Goal: Book appointment/travel/reservation

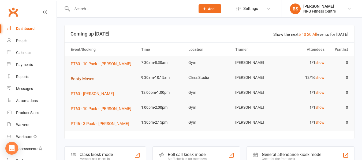
click at [78, 79] on span "Booty Moves" at bounding box center [83, 79] width 24 height 5
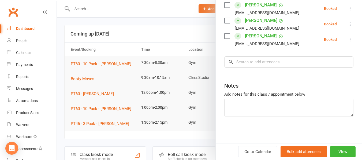
scroll to position [245, 0]
click at [65, 97] on div at bounding box center [209, 80] width 305 height 160
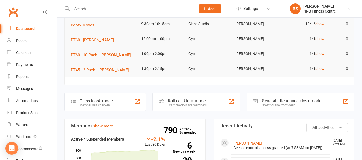
scroll to position [54, 0]
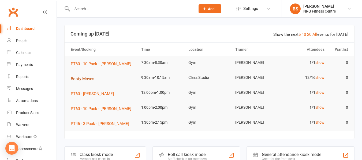
click at [86, 78] on span "Booty Moves" at bounding box center [83, 79] width 24 height 5
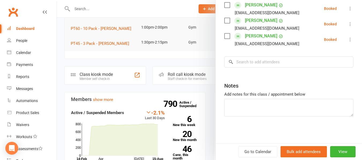
scroll to position [245, 0]
click at [253, 63] on input "search" at bounding box center [288, 61] width 129 height 11
click at [256, 63] on input "search" at bounding box center [288, 61] width 129 height 11
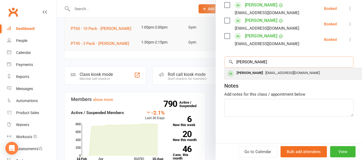
type input "eileen"
click at [265, 71] on span "eilsdouglas@outlook.com" at bounding box center [292, 73] width 54 height 4
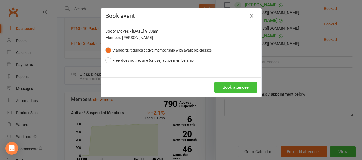
click at [233, 86] on button "Book attendee" at bounding box center [235, 87] width 43 height 11
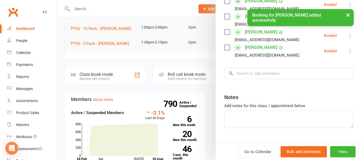
scroll to position [261, 0]
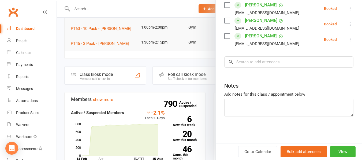
click at [60, 57] on div at bounding box center [209, 80] width 305 height 160
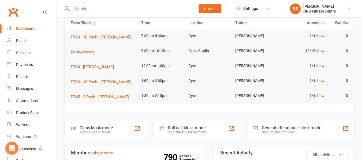
scroll to position [0, 0]
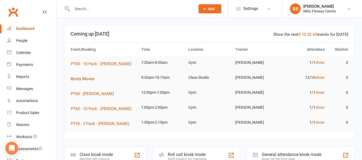
click at [81, 78] on span "Booty Moves" at bounding box center [83, 79] width 24 height 5
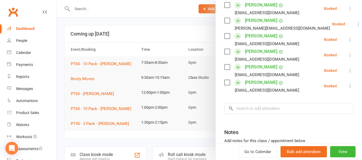
scroll to position [181, 0]
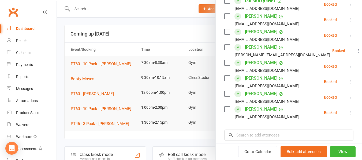
click at [63, 64] on div at bounding box center [209, 80] width 305 height 160
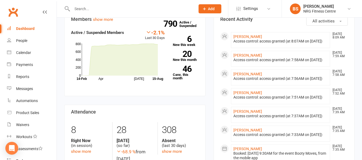
scroll to position [0, 0]
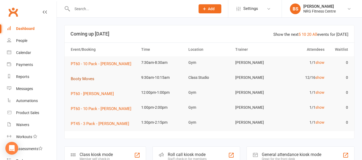
click at [73, 77] on span "Booty Moves" at bounding box center [83, 79] width 24 height 5
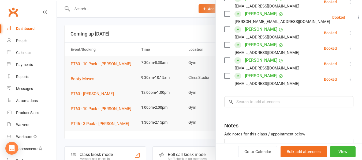
scroll to position [54, 0]
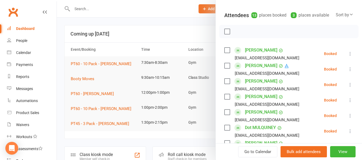
click at [61, 71] on div at bounding box center [209, 80] width 305 height 160
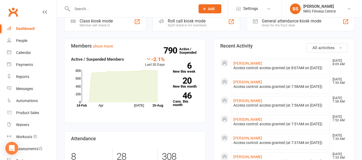
scroll to position [161, 0]
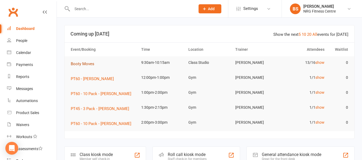
click at [82, 63] on span "Booty Moves" at bounding box center [83, 64] width 24 height 5
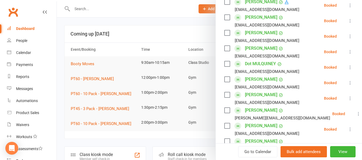
scroll to position [105, 0]
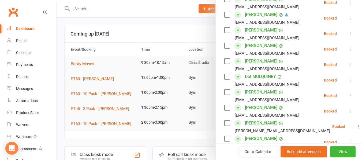
click at [64, 44] on div at bounding box center [209, 80] width 305 height 160
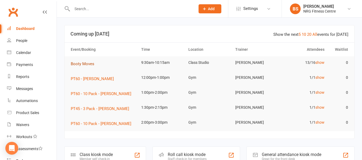
click at [88, 64] on span "Booty Moves" at bounding box center [83, 64] width 24 height 5
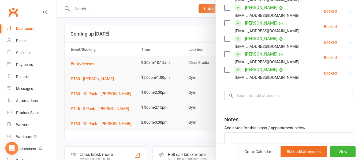
scroll to position [292, 0]
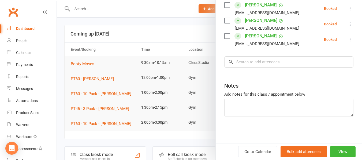
click at [60, 55] on div at bounding box center [209, 80] width 305 height 160
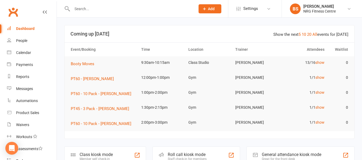
scroll to position [27, 0]
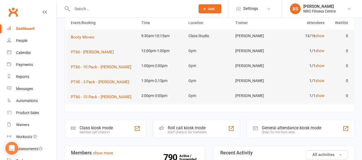
click at [91, 4] on div at bounding box center [127, 8] width 127 height 17
click at [92, 10] on input "text" at bounding box center [130, 8] width 121 height 7
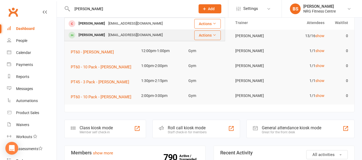
type input "amy"
click at [96, 32] on div "Amy RYAN" at bounding box center [92, 35] width 30 height 8
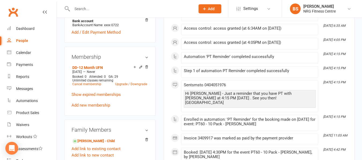
scroll to position [187, 0]
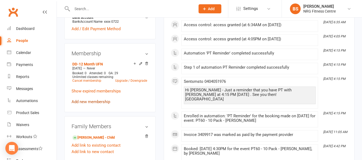
click at [98, 102] on link "Add new membership" at bounding box center [90, 102] width 39 height 5
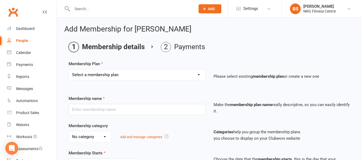
click at [129, 74] on select "Select a membership plan 1 Week Trial DD-12 Month UFN DD-12 Month UFN - JUNIOR …" at bounding box center [137, 75] width 136 height 11
select select "25"
click at [69, 70] on select "Select a membership plan 1 Week Trial DD-12 Month UFN DD-12 Month UFN - JUNIOR …" at bounding box center [137, 75] width 136 height 11
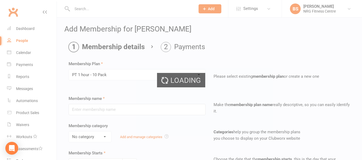
type input "PT 1 hour - 10 Pack"
select select "1"
type input "6"
select select "2"
type input "10"
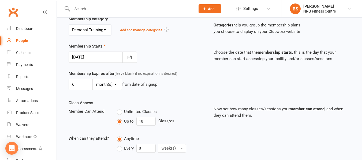
scroll to position [134, 0]
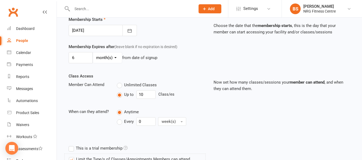
click at [106, 29] on div at bounding box center [103, 30] width 68 height 11
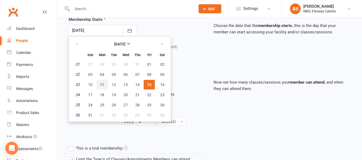
click at [102, 83] on span "11" at bounding box center [102, 85] width 4 height 4
type input "11 Aug 2025"
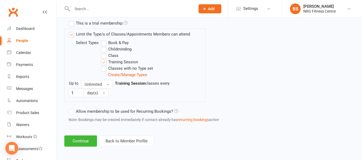
scroll to position [261, 0]
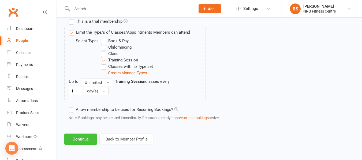
click at [83, 140] on button "Continue" at bounding box center [80, 139] width 33 height 11
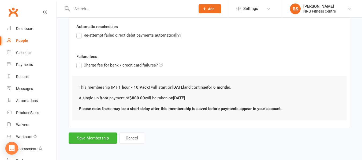
scroll to position [0, 0]
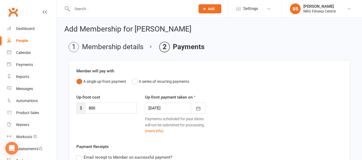
click at [183, 108] on div at bounding box center [175, 108] width 60 height 11
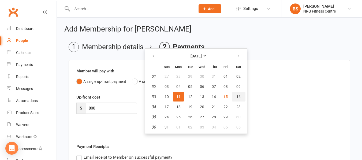
click at [240, 97] on span "16" at bounding box center [238, 97] width 4 height 4
type input "16 Aug 2025"
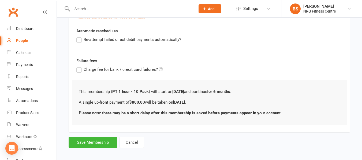
scroll to position [131, 0]
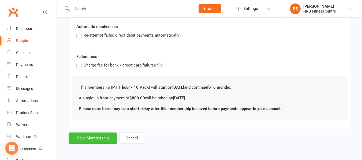
click at [90, 138] on button "Save Membership" at bounding box center [93, 138] width 48 height 11
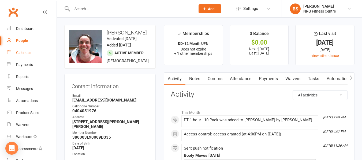
click at [22, 53] on div "Calendar" at bounding box center [23, 53] width 15 height 4
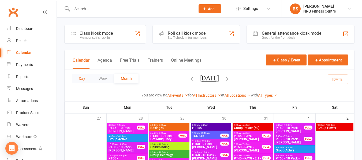
click at [82, 78] on button "Day" at bounding box center [82, 79] width 20 height 10
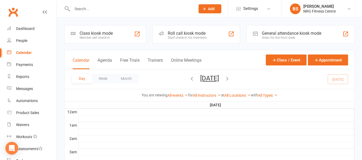
click at [189, 79] on icon "button" at bounding box center [192, 79] width 6 height 6
click at [195, 78] on span "Thursday, Aug 14, 2025 August 2025 Sun Mon Tue Wed Thu Fri Sat 27 28 29 30 31 0…" at bounding box center [209, 79] width 29 height 9
click at [189, 78] on icon "button" at bounding box center [192, 79] width 6 height 6
click at [189, 79] on icon "button" at bounding box center [192, 79] width 6 height 6
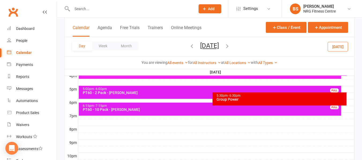
scroll to position [241, 0]
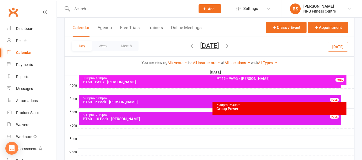
click at [349, 78] on div at bounding box center [216, 78] width 276 height 6
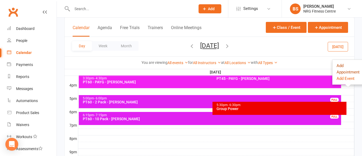
click at [338, 72] on button "Add Appointment" at bounding box center [347, 69] width 23 height 13
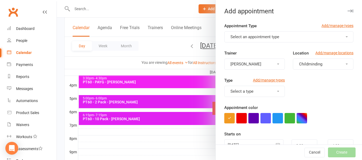
click at [315, 62] on span "Childminding" at bounding box center [310, 64] width 23 height 5
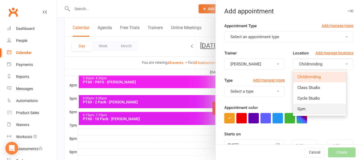
click at [305, 109] on link "Gym" at bounding box center [319, 109] width 53 height 11
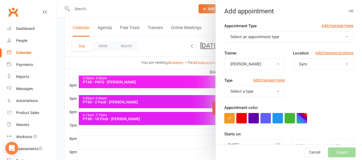
click at [267, 39] on span "Select an appointment type" at bounding box center [254, 37] width 49 height 5
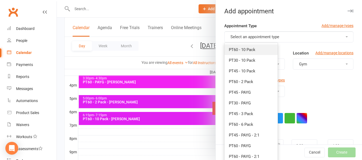
click at [265, 48] on link "PT60 - 10 Pack" at bounding box center [250, 49] width 53 height 11
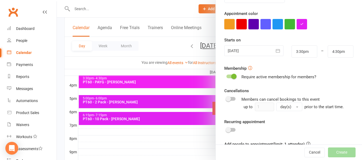
scroll to position [107, 0]
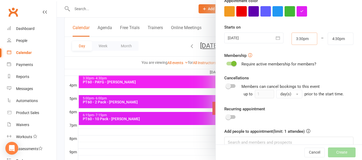
click at [299, 39] on input "3:30pm" at bounding box center [304, 39] width 26 height 12
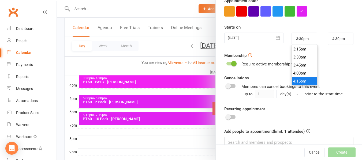
type input "4:15pm"
type input "5:15pm"
click at [301, 79] on li "4:15pm" at bounding box center [304, 81] width 26 height 8
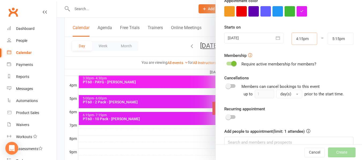
scroll to position [118, 0]
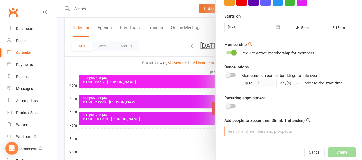
click at [258, 133] on input at bounding box center [288, 131] width 129 height 11
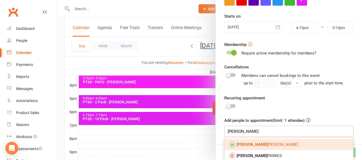
type input "amy"
click at [260, 144] on link "Amy RYAN" at bounding box center [288, 144] width 128 height 11
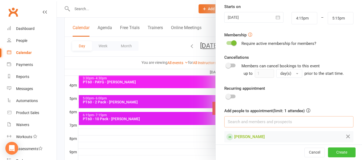
scroll to position [133, 0]
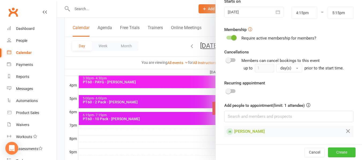
click at [336, 153] on button "Create" at bounding box center [342, 153] width 28 height 10
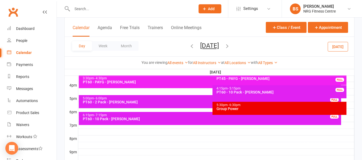
click at [276, 91] on div "PT60 - 10 Pack - Amy Ryan" at bounding box center [280, 92] width 129 height 4
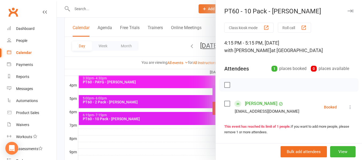
click at [226, 104] on label at bounding box center [226, 103] width 5 height 5
click at [237, 85] on icon "button" at bounding box center [239, 85] width 6 height 6
click at [62, 99] on div at bounding box center [209, 80] width 305 height 160
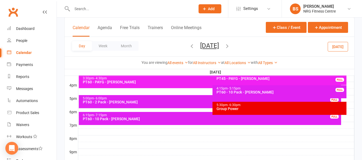
click at [230, 46] on icon "button" at bounding box center [227, 46] width 6 height 6
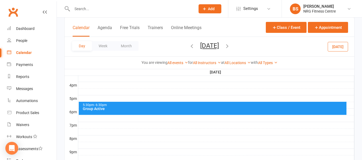
click at [230, 46] on icon "button" at bounding box center [227, 46] width 6 height 6
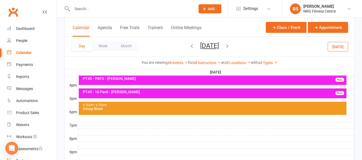
click at [230, 45] on icon "button" at bounding box center [227, 46] width 6 height 6
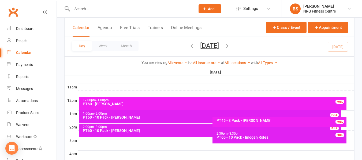
scroll to position [205, 0]
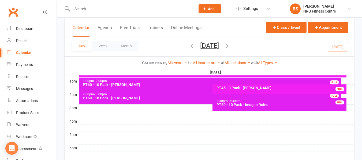
click at [81, 127] on div at bounding box center [216, 128] width 276 height 6
click at [90, 115] on button "Add Appointment" at bounding box center [84, 115] width 31 height 6
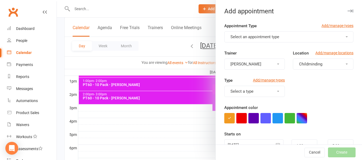
click at [252, 35] on span "Select an appointment type" at bounding box center [254, 37] width 49 height 5
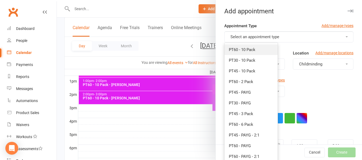
click at [242, 49] on span "PT60 - 10 Pack" at bounding box center [242, 49] width 26 height 5
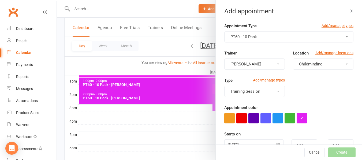
click at [308, 68] on button "Childminding" at bounding box center [323, 64] width 60 height 11
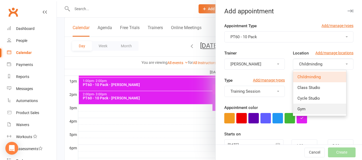
click at [302, 112] on link "Gym" at bounding box center [319, 109] width 53 height 11
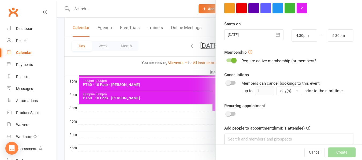
scroll to position [118, 0]
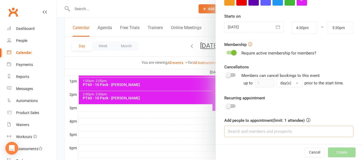
click at [245, 134] on input at bounding box center [288, 131] width 129 height 11
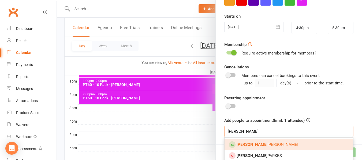
type input "amy"
click at [248, 145] on span "Amy RYAN" at bounding box center [267, 144] width 62 height 5
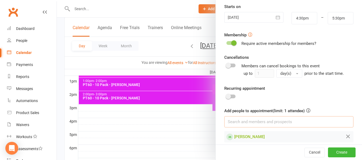
scroll to position [133, 0]
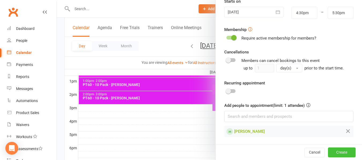
click at [334, 149] on button "Create" at bounding box center [342, 153] width 28 height 10
